Goal: Navigation & Orientation: Find specific page/section

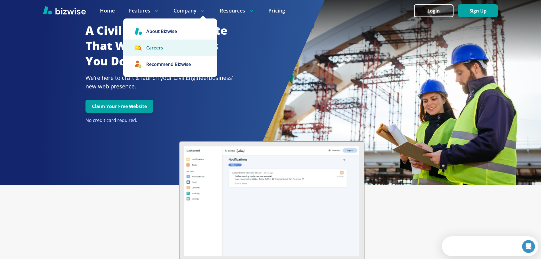
click at [174, 47] on link "Careers" at bounding box center [170, 47] width 94 height 16
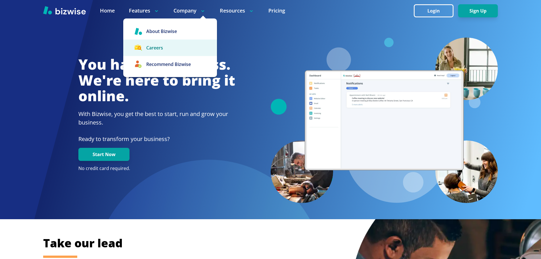
click at [174, 52] on link "Careers" at bounding box center [170, 47] width 94 height 16
click at [169, 49] on link "Careers" at bounding box center [170, 47] width 94 height 16
